Goal: Navigation & Orientation: Find specific page/section

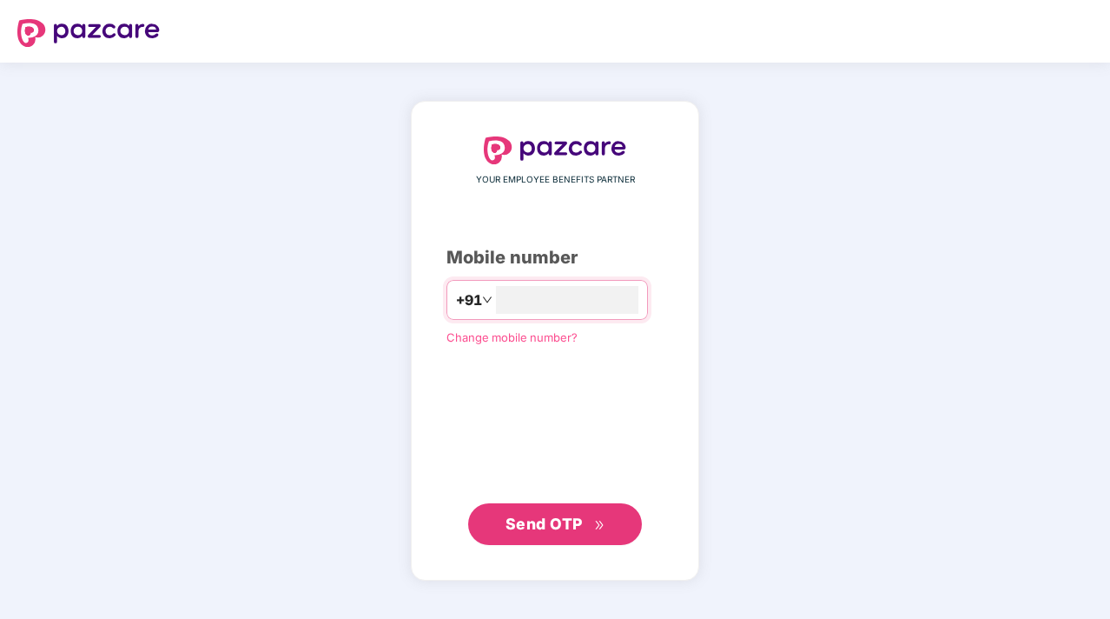
type input "**********"
click at [541, 528] on span "Send OTP" at bounding box center [544, 523] width 77 height 18
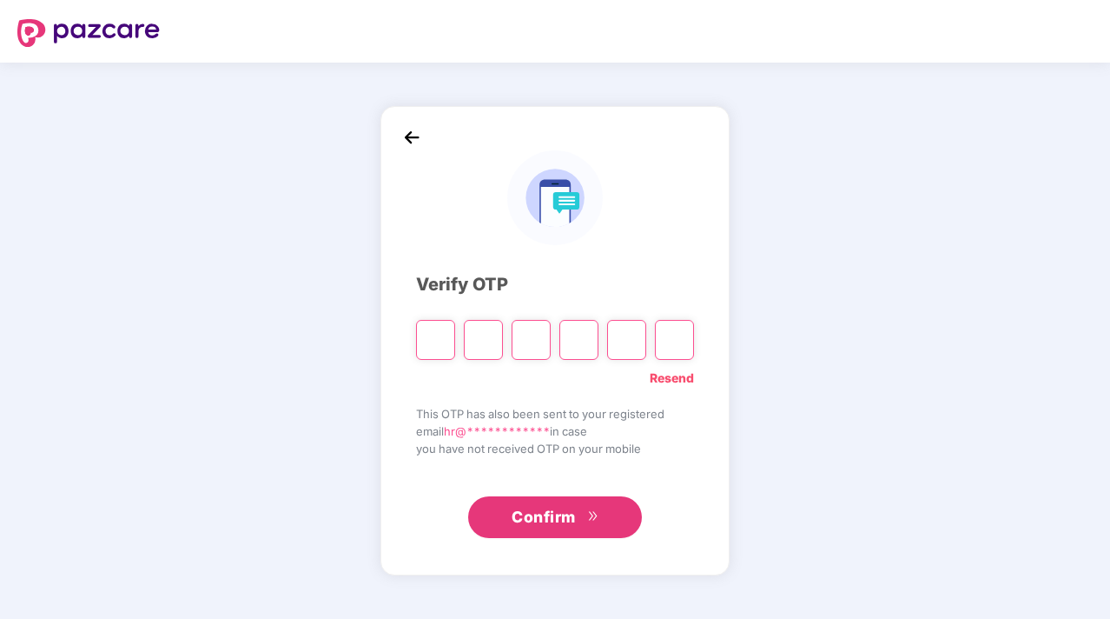
paste input "*"
type input "*"
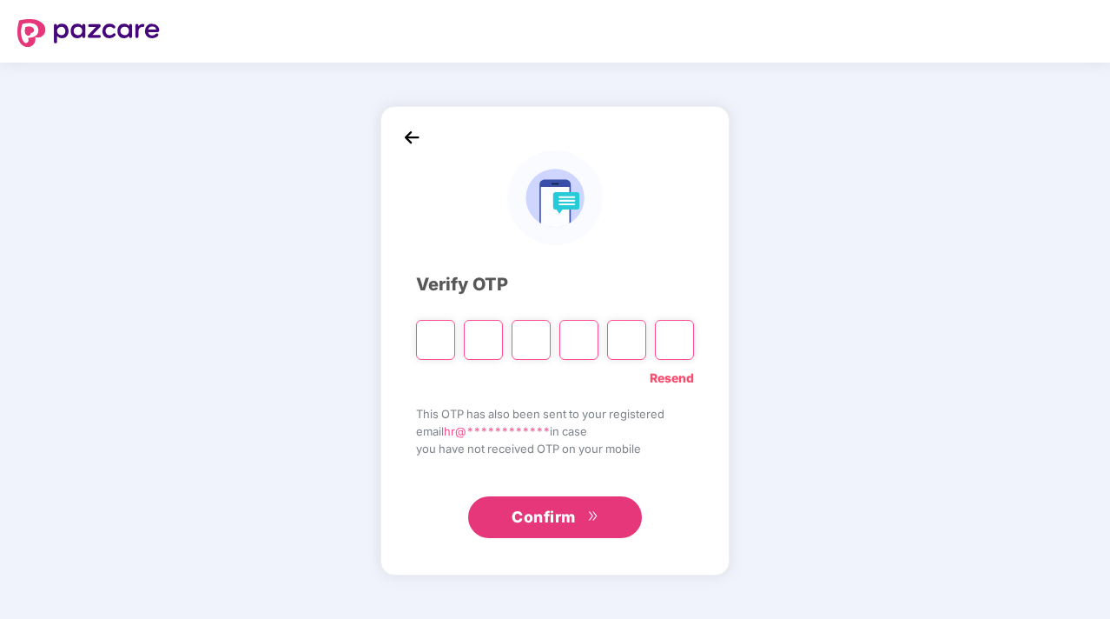
type input "*"
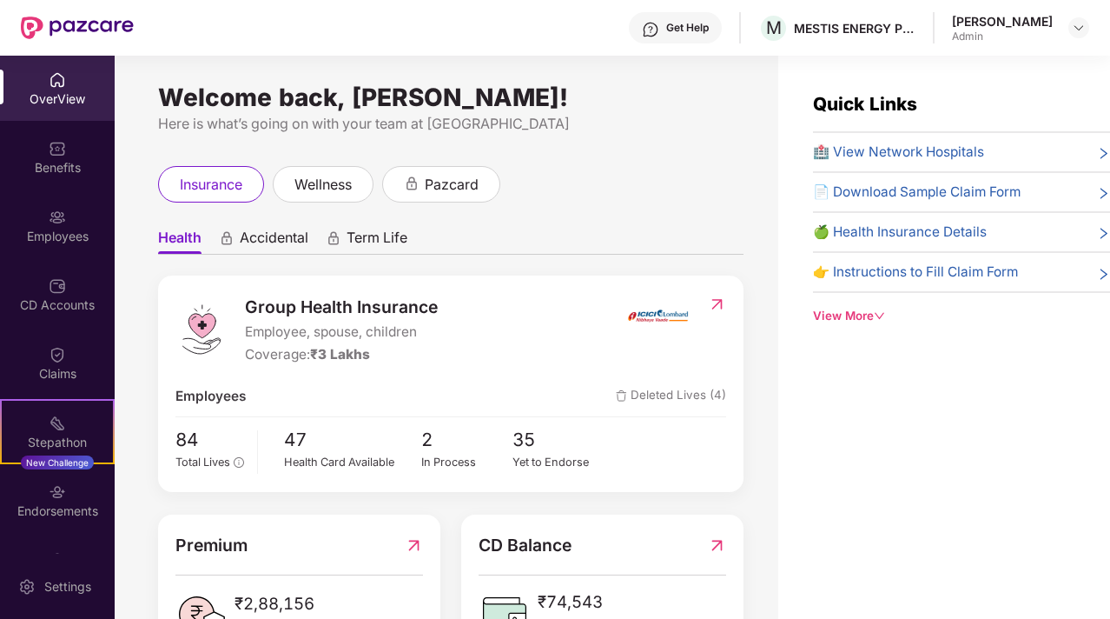
click at [64, 80] on div "OverView" at bounding box center [57, 88] width 115 height 65
